Goal: Complete application form: Complete application form

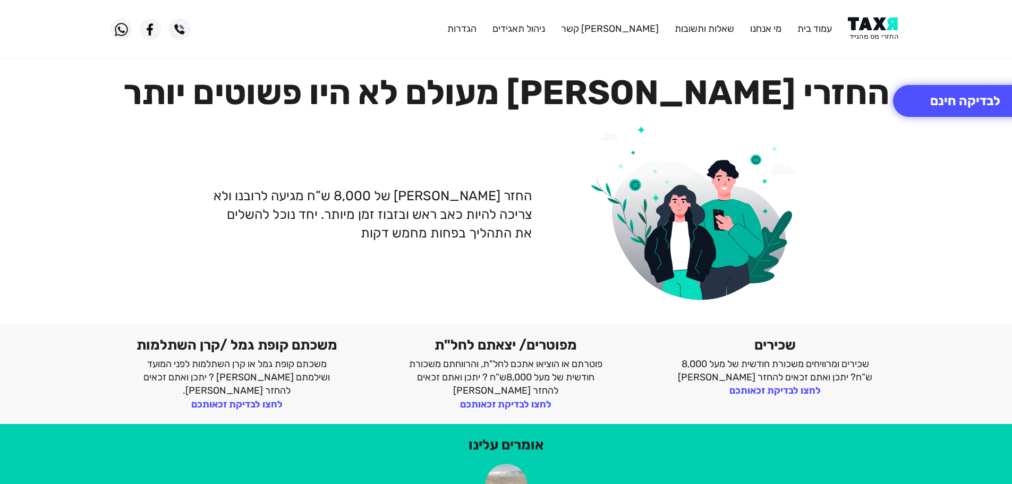
click at [871, 27] on img at bounding box center [874, 29] width 54 height 24
click at [933, 105] on button "לבדיקה חינם" at bounding box center [965, 101] width 144 height 32
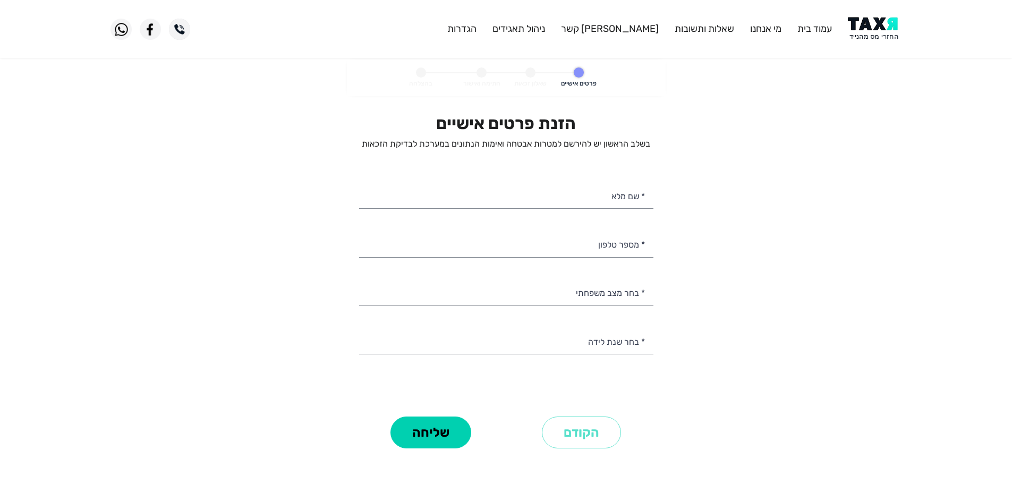
select select
click at [604, 247] on input "* מספר טלפון" at bounding box center [506, 243] width 294 height 27
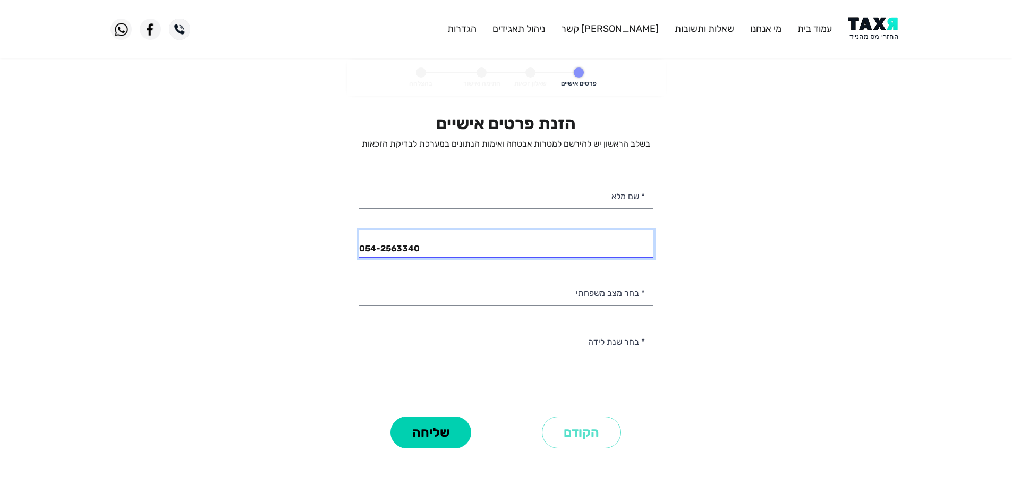
type input "054-2563340"
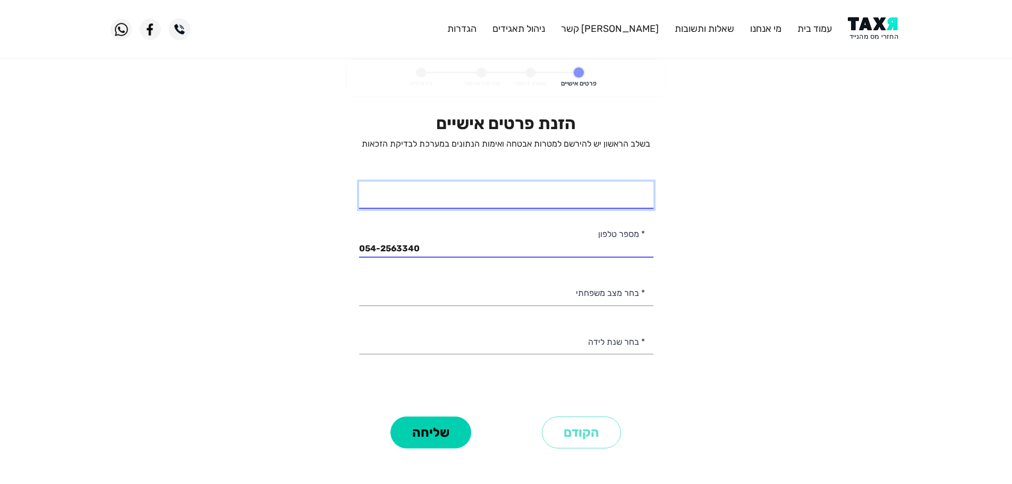
click at [519, 198] on input "* שם מלא" at bounding box center [506, 195] width 294 height 27
type input "יסמין איברהים"
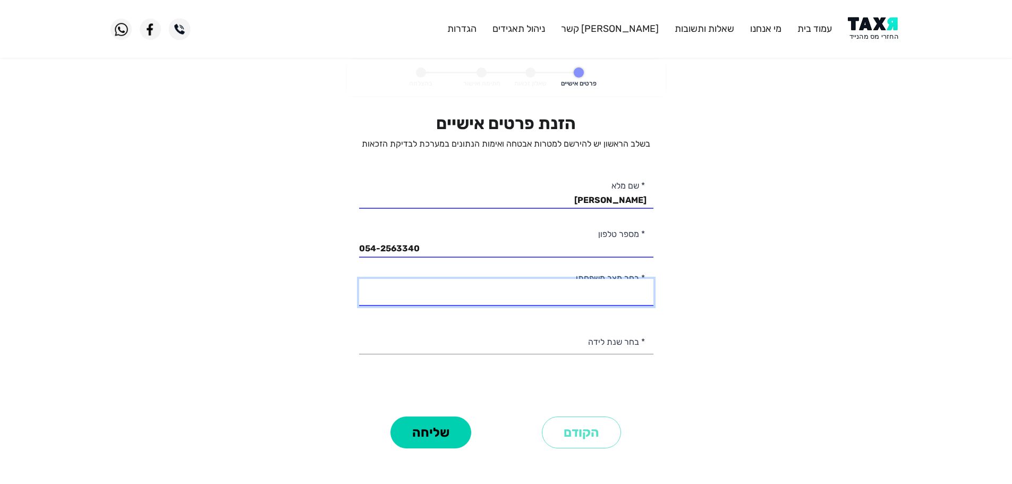
click at [633, 296] on select "רווק/ה נשוי/אה גרוש/ה אלמן/נה" at bounding box center [506, 292] width 294 height 27
select select "2: Married"
click at [359, 279] on select "רווק/ה נשוי/אה גרוש/ה אלמן/נה" at bounding box center [506, 292] width 294 height 27
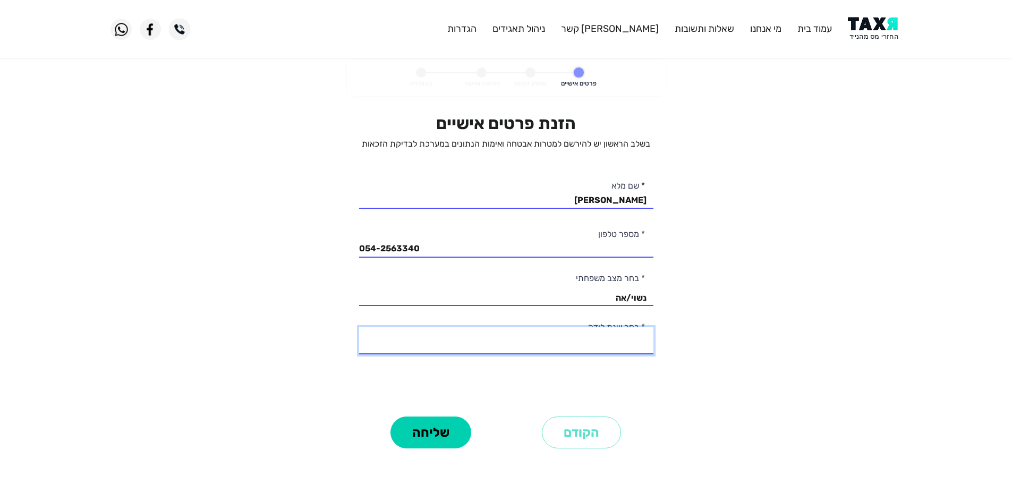
click at [597, 339] on select "2003 2002 2001 2000 1999 1998 1997 1996 1995 1994 1993 1992 1991 1990 1989 1988…" at bounding box center [506, 340] width 294 height 27
select select "14: 1990"
click at [359, 327] on select "2003 2002 2001 2000 1999 1998 1997 1996 1995 1994 1993 1992 1991 1990 1989 1988…" at bounding box center [506, 340] width 294 height 27
click at [436, 431] on button "שליחה" at bounding box center [430, 432] width 81 height 32
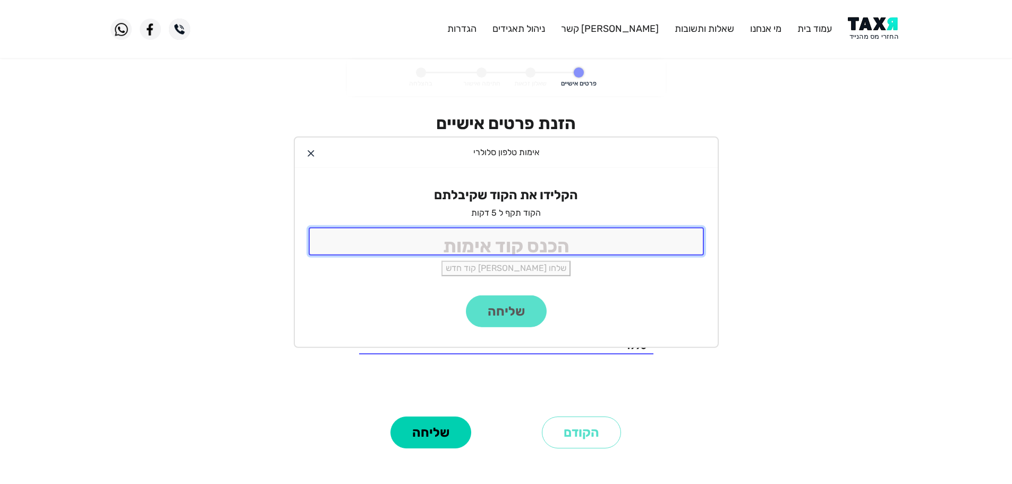
click at [558, 234] on input "tel" at bounding box center [506, 241] width 395 height 28
type input "9988"
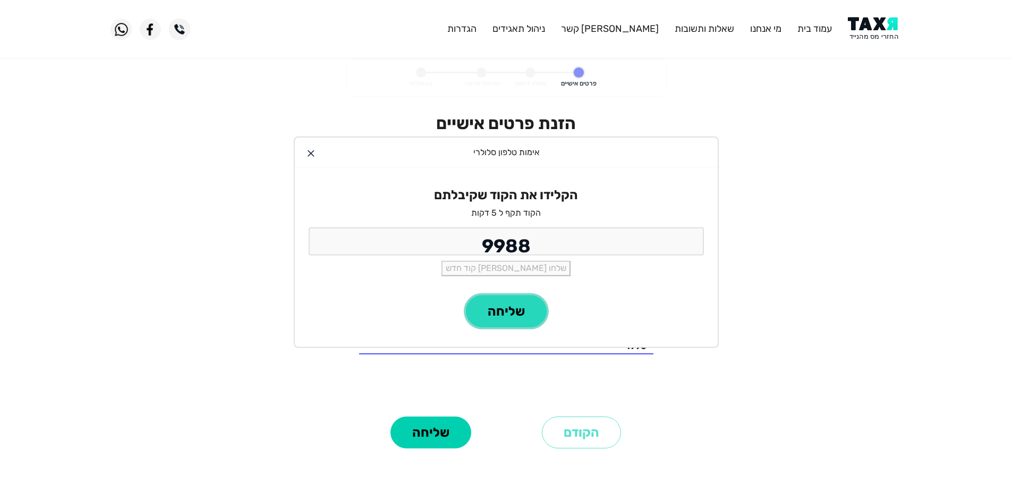
click at [495, 315] on button "שליחה" at bounding box center [506, 311] width 81 height 32
